Goal: Check status

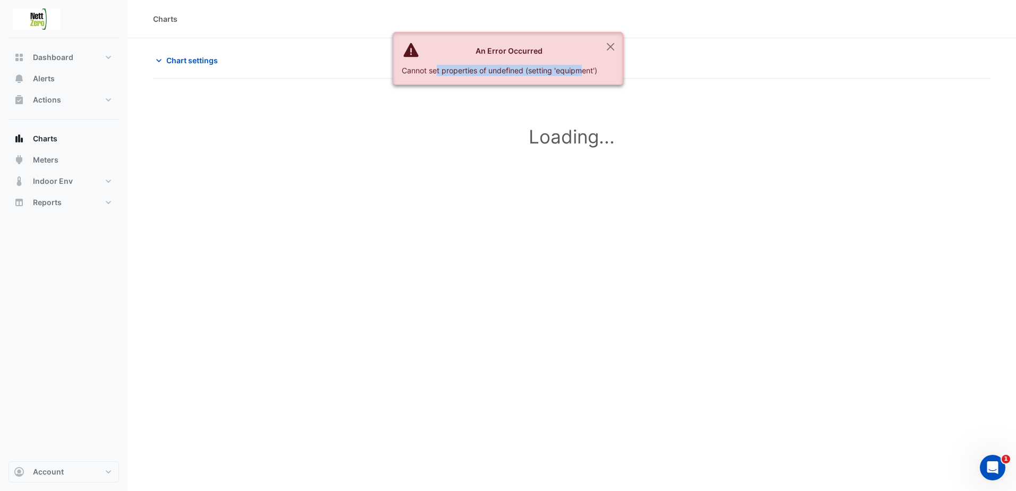
drag, startPoint x: 425, startPoint y: 67, endPoint x: 569, endPoint y: 75, distance: 143.7
click at [569, 75] on div "Cannot set properties of undefined (setting 'equipment')" at bounding box center [500, 70] width 196 height 11
click at [609, 45] on button "Close" at bounding box center [610, 46] width 24 height 29
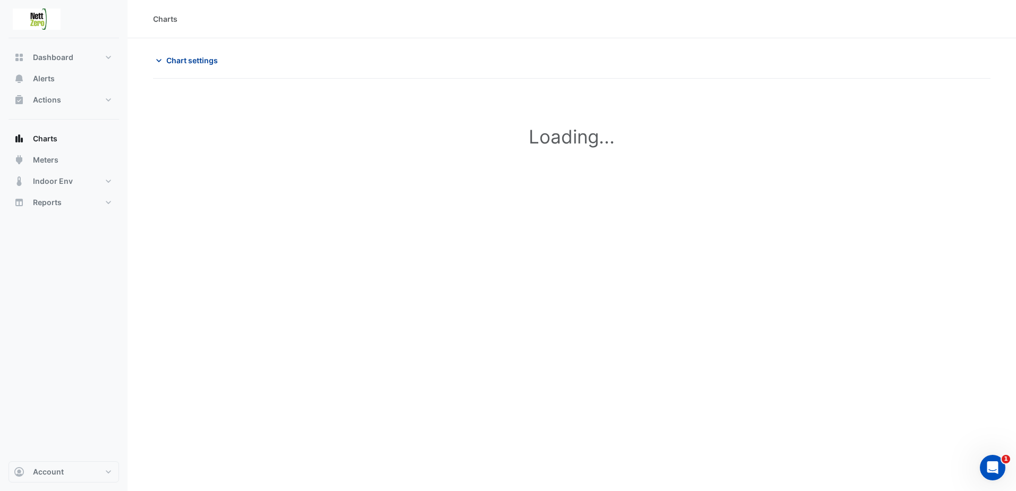
click at [208, 61] on span "Chart settings" at bounding box center [192, 60] width 52 height 11
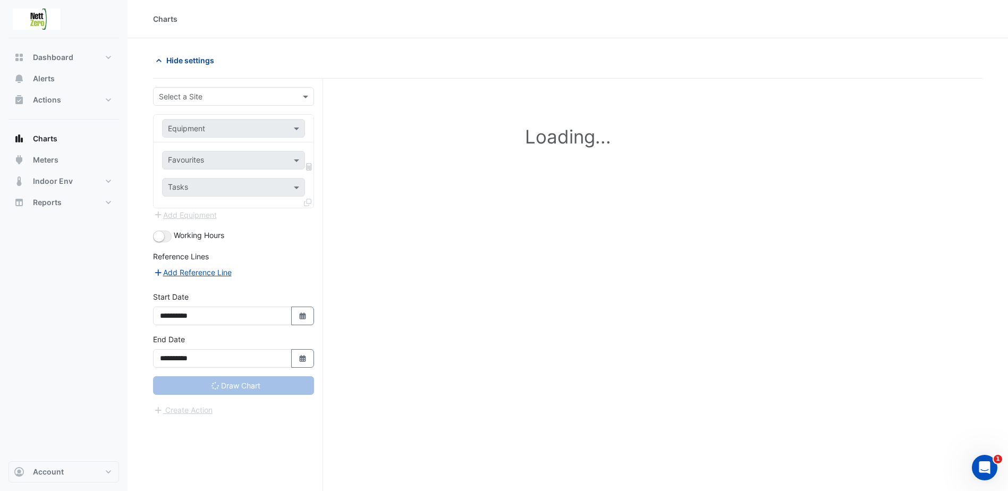
click at [208, 61] on span "Hide settings" at bounding box center [190, 60] width 48 height 11
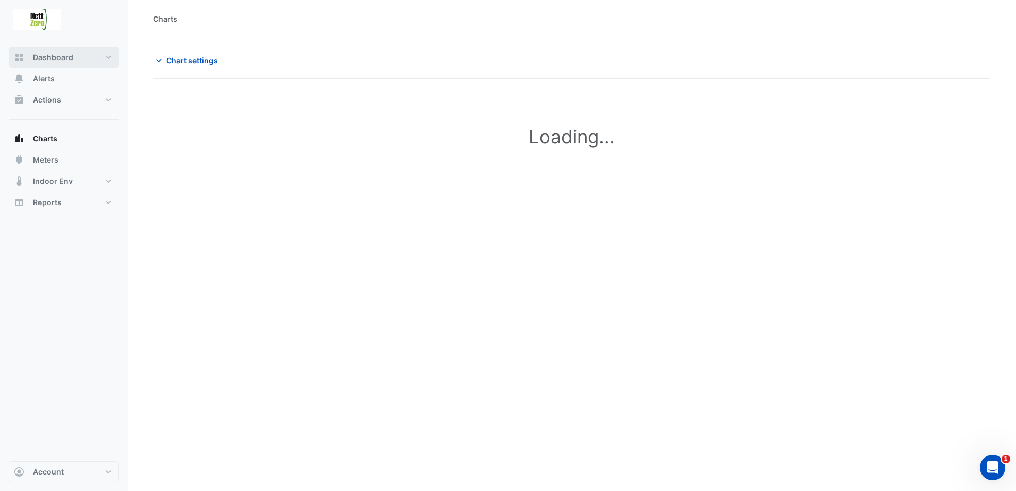
click at [59, 58] on span "Dashboard" at bounding box center [53, 57] width 40 height 11
select select "**"
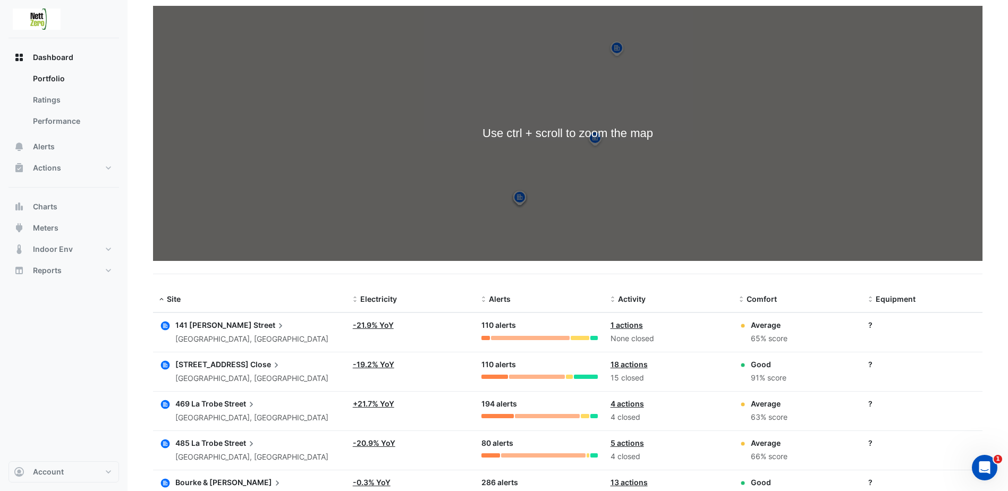
scroll to position [168, 0]
